Goal: Task Accomplishment & Management: Complete application form

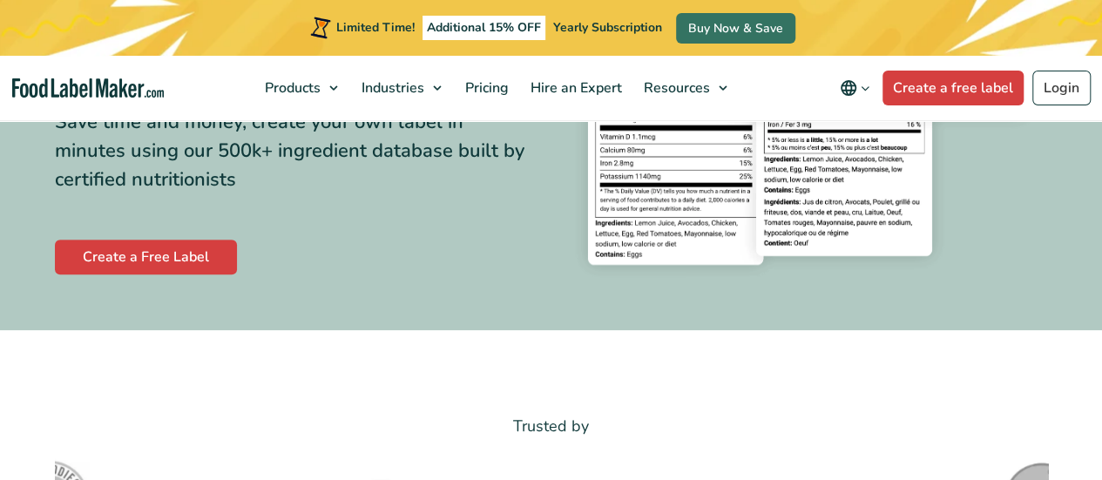
scroll to position [313, 0]
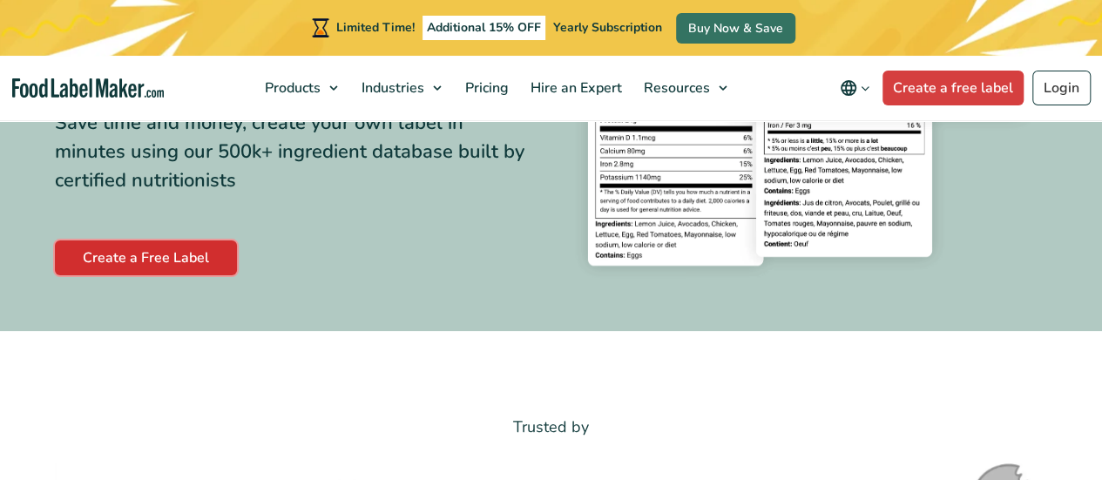
click at [197, 253] on link "Create a Free Label" at bounding box center [146, 257] width 182 height 35
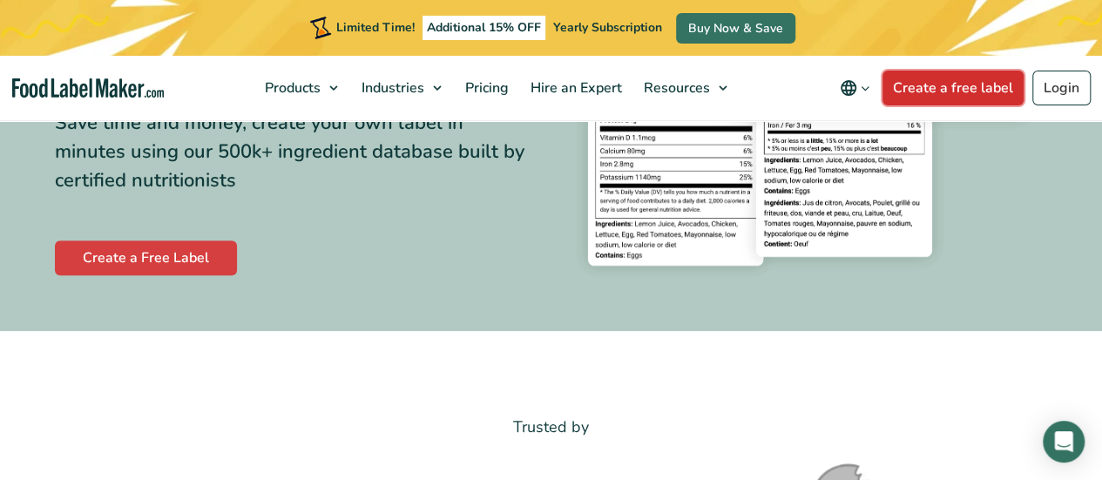
click at [958, 84] on link "Create a free label" at bounding box center [952, 88] width 141 height 35
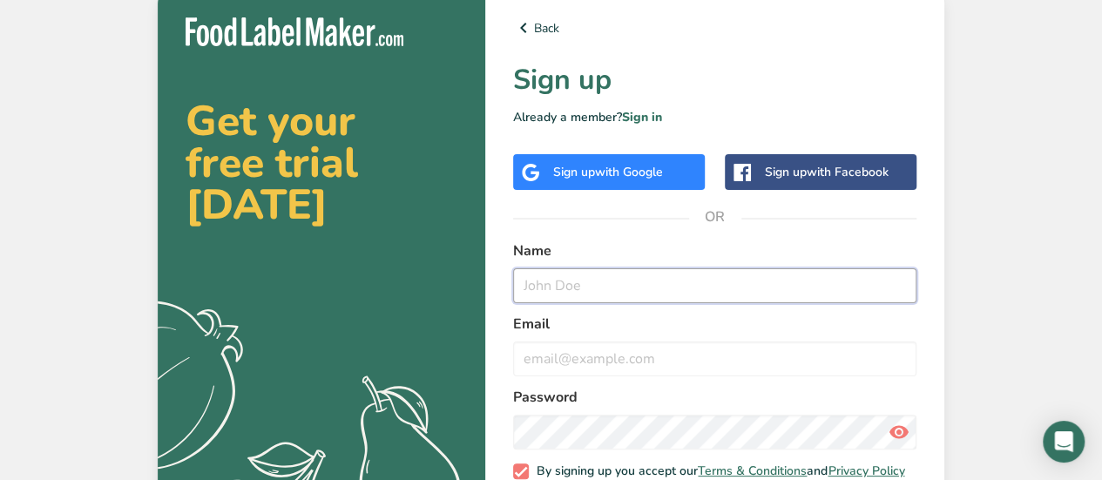
click at [575, 287] on input "text" at bounding box center [714, 285] width 403 height 35
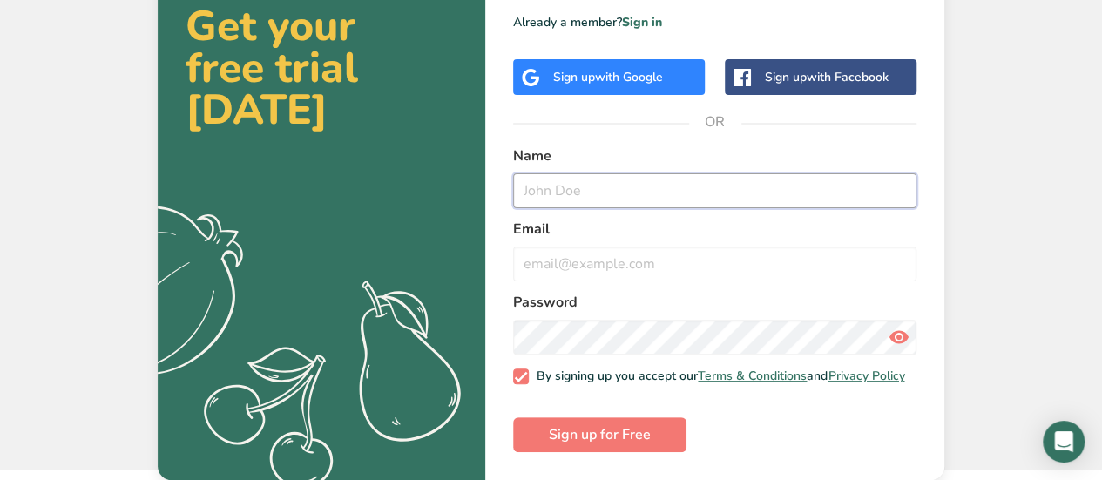
scroll to position [84, 0]
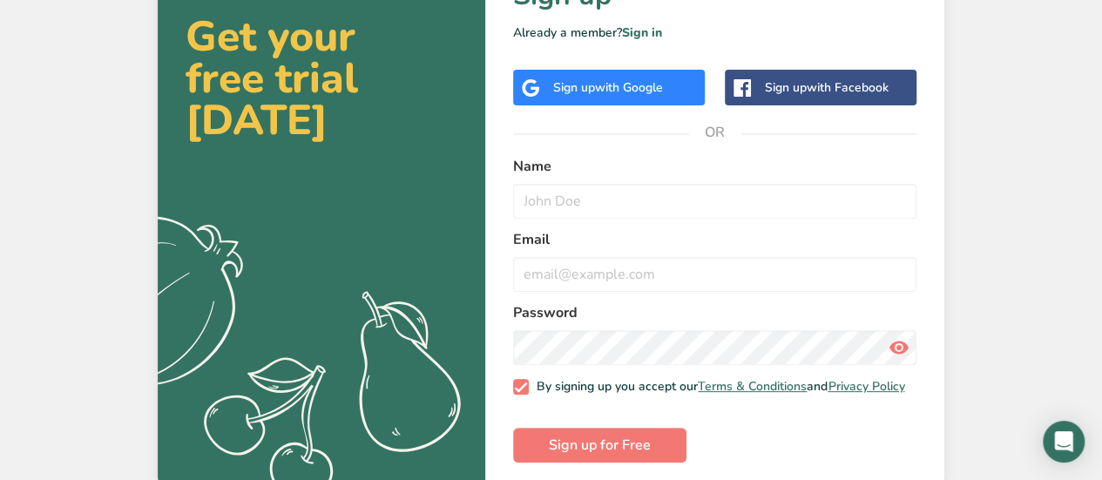
click at [533, 88] on icon at bounding box center [530, 86] width 17 height 17
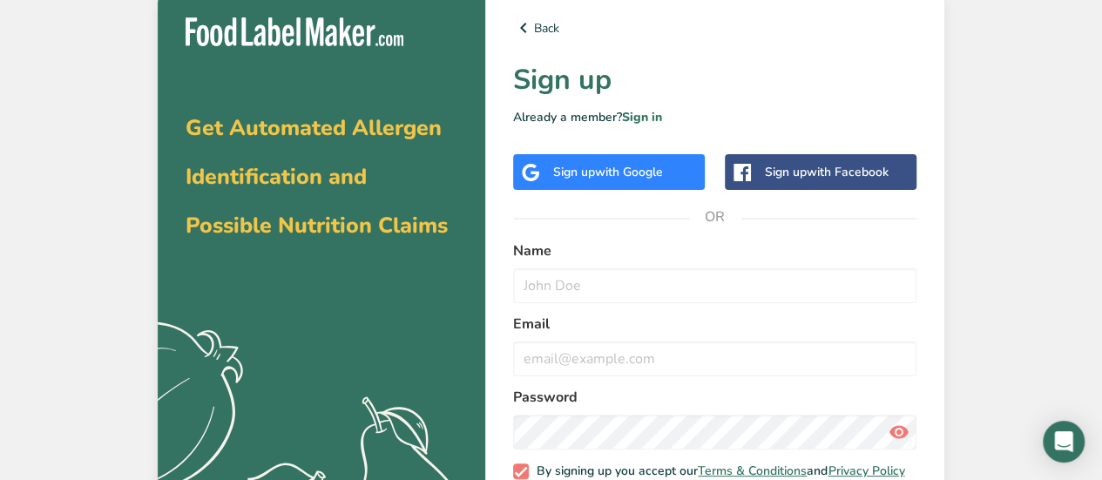
scroll to position [109, 0]
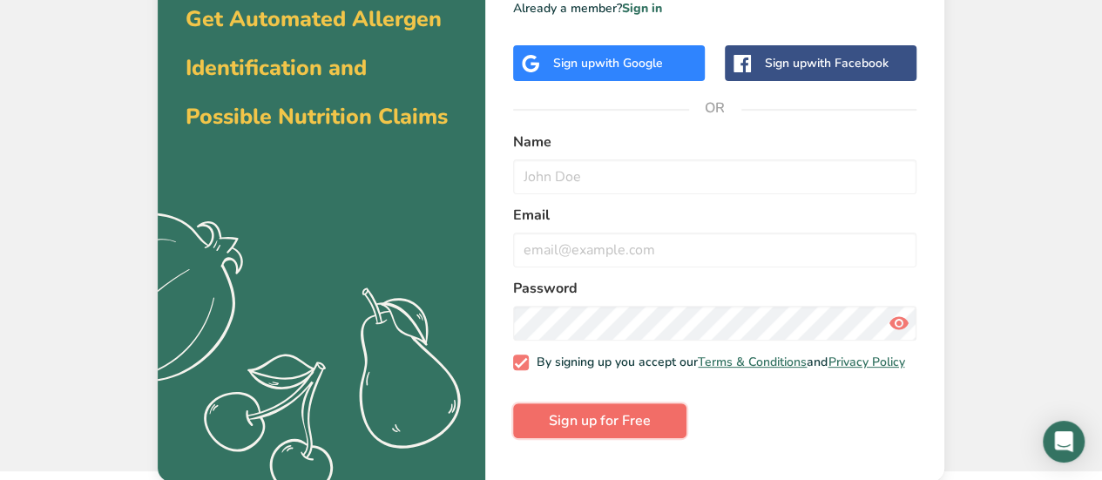
click at [553, 431] on span "Sign up for Free" at bounding box center [600, 420] width 102 height 21
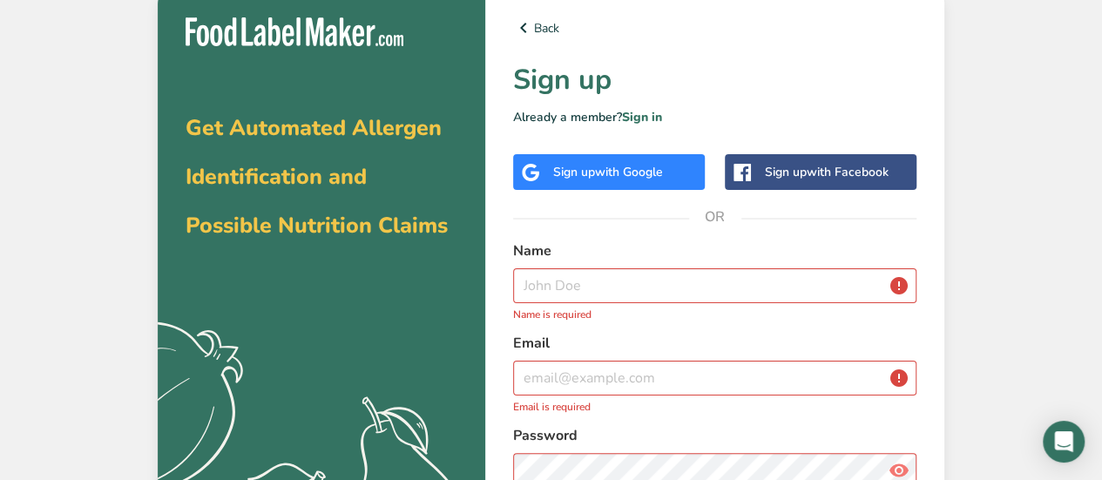
scroll to position [6, 0]
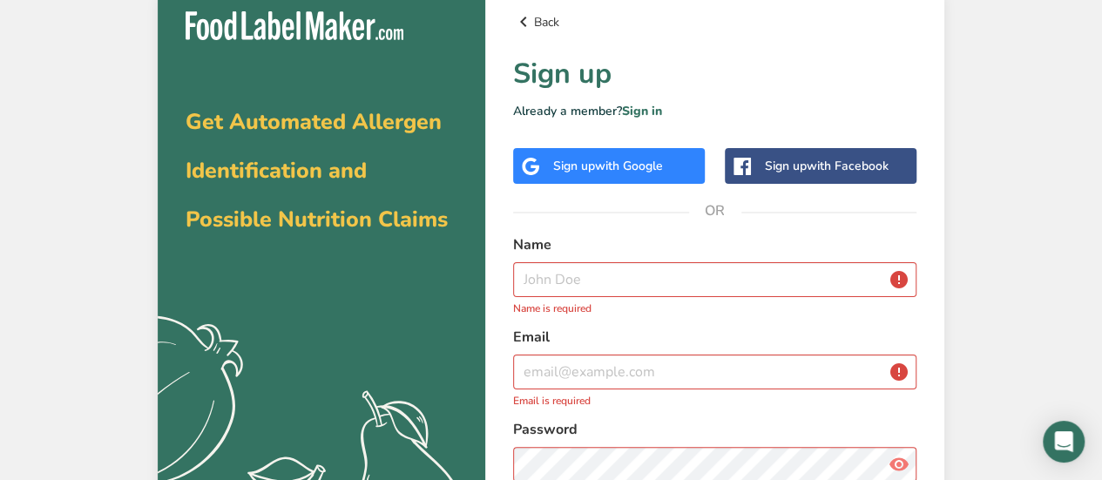
click at [543, 15] on link "Back" at bounding box center [714, 21] width 403 height 21
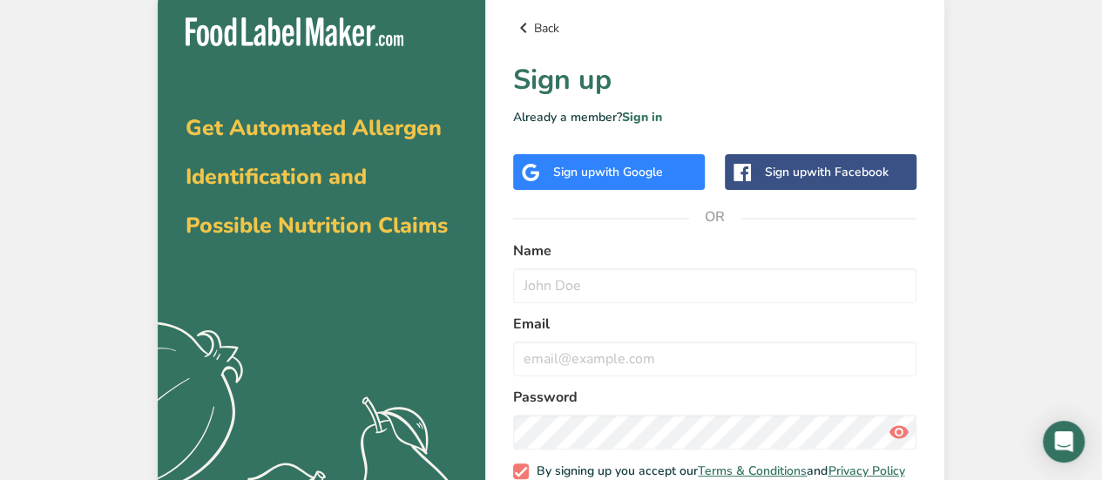
click at [552, 30] on link "Back" at bounding box center [714, 27] width 403 height 21
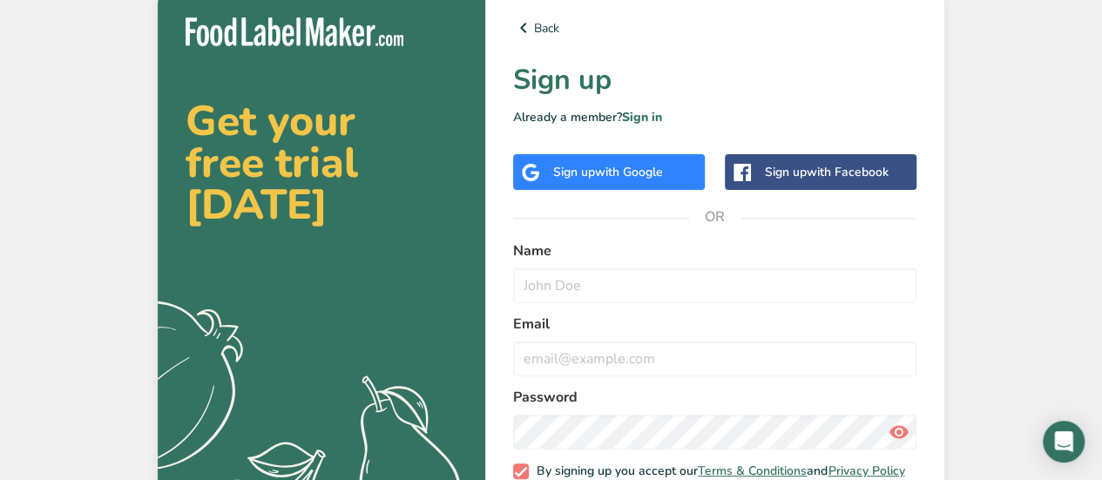
click at [653, 160] on div "Sign up with Google" at bounding box center [609, 172] width 192 height 36
click at [585, 172] on div "Sign up with Google" at bounding box center [608, 172] width 110 height 18
